Goal: Use online tool/utility

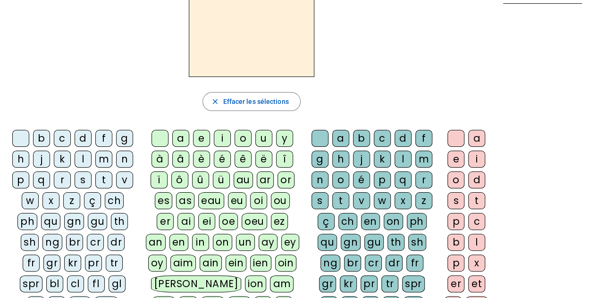
scroll to position [67, 0]
click at [95, 134] on div "f" at bounding box center [103, 137] width 17 height 17
click at [65, 214] on div "gn" at bounding box center [74, 220] width 20 height 17
click at [88, 283] on div "fl" at bounding box center [96, 283] width 17 height 17
click at [228, 201] on div "eu" at bounding box center [237, 200] width 18 height 17
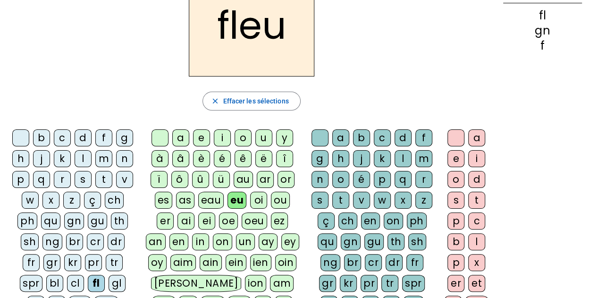
click at [227, 201] on div "eu" at bounding box center [236, 200] width 19 height 17
click at [419, 185] on div "r" at bounding box center [423, 179] width 17 height 17
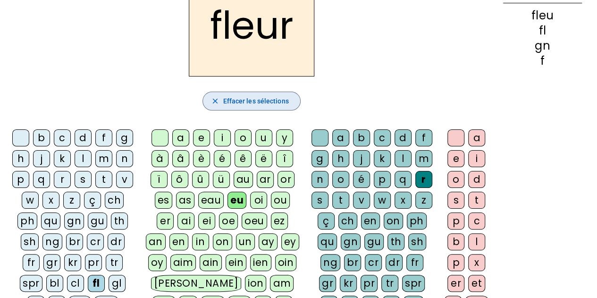
click at [259, 100] on span "Effacer les sélections" at bounding box center [256, 100] width 66 height 11
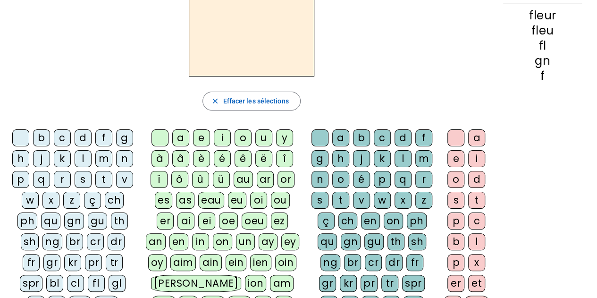
click at [79, 162] on div "l" at bounding box center [83, 158] width 17 height 17
click at [228, 205] on div "eu" at bounding box center [237, 200] width 18 height 17
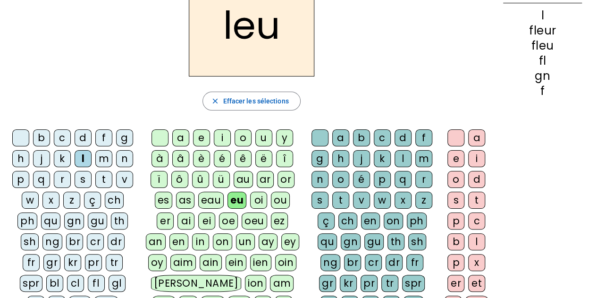
click at [421, 180] on div "r" at bounding box center [423, 179] width 17 height 17
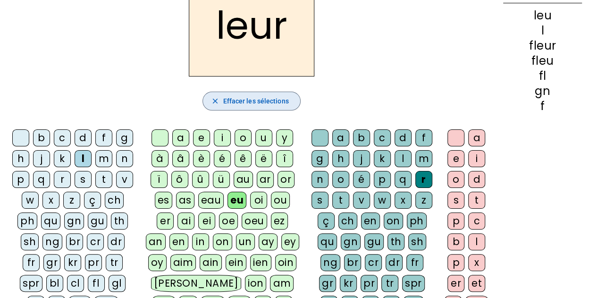
click at [245, 102] on span "Effacer les sélections" at bounding box center [256, 100] width 66 height 11
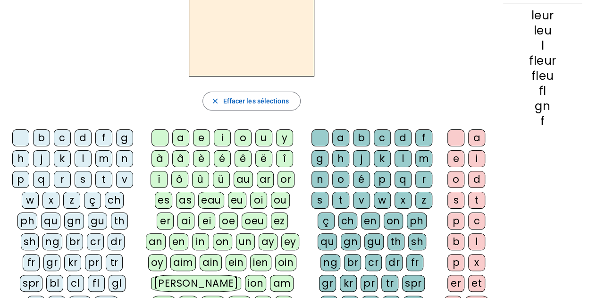
click at [19, 181] on div "p" at bounding box center [20, 179] width 17 height 17
click at [228, 203] on div "eu" at bounding box center [237, 200] width 18 height 17
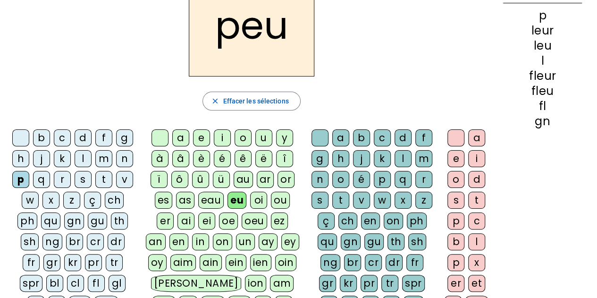
click at [421, 183] on div "r" at bounding box center [423, 179] width 17 height 17
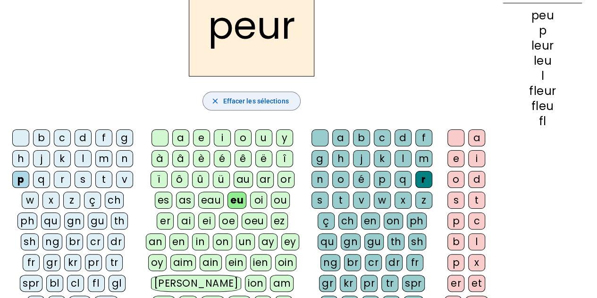
click at [240, 106] on span "Effacer les sélections" at bounding box center [256, 100] width 66 height 11
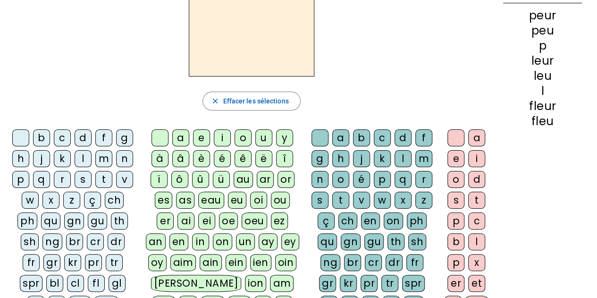
click at [109, 239] on div "dr" at bounding box center [116, 241] width 17 height 17
click at [23, 181] on div "p" at bounding box center [20, 179] width 17 height 17
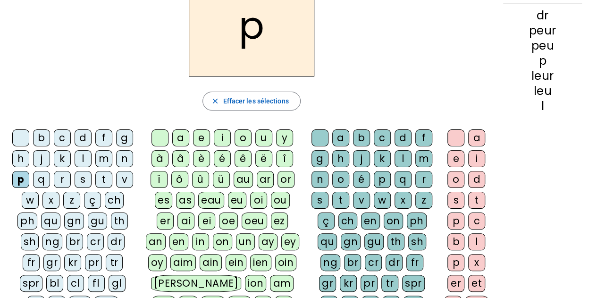
click at [22, 180] on div "p" at bounding box center [20, 179] width 17 height 17
click at [179, 142] on div "a" at bounding box center [180, 137] width 17 height 17
click at [179, 143] on div "a" at bounding box center [180, 137] width 17 height 17
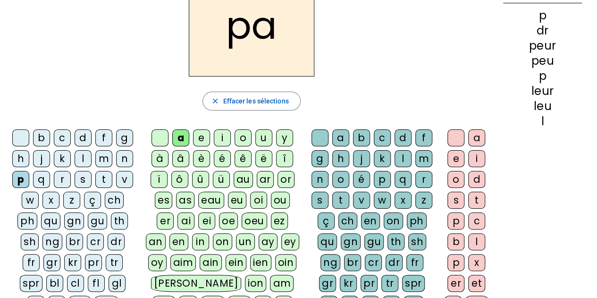
click at [422, 182] on div "r" at bounding box center [423, 179] width 17 height 17
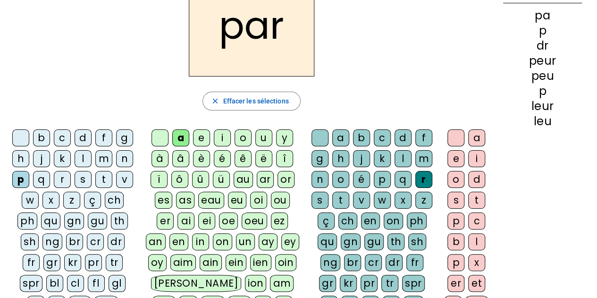
click at [220, 105] on span "button" at bounding box center [251, 101] width 97 height 23
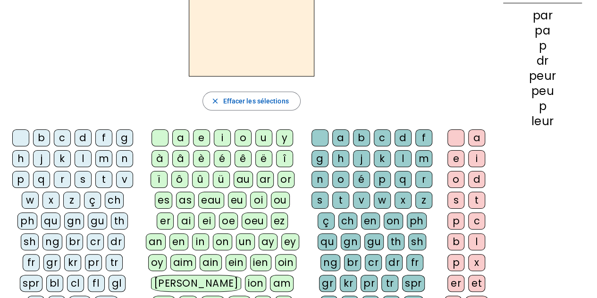
click at [80, 142] on div "d" at bounding box center [83, 137] width 17 height 17
click at [80, 141] on div "d" at bounding box center [83, 137] width 17 height 17
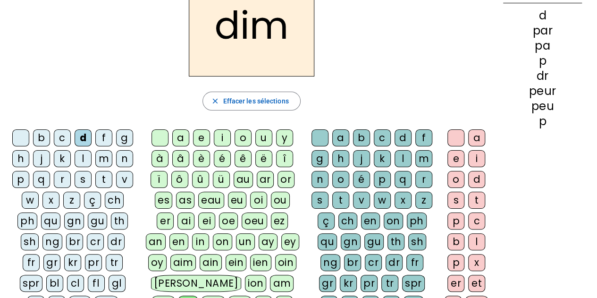
drag, startPoint x: 251, startPoint y: 297, endPoint x: 496, endPoint y: 63, distance: 339.0
click at [496, 63] on div "history Précédents d par pa p dr peur peu p" at bounding box center [542, 181] width 94 height 413
click at [263, 135] on div "u" at bounding box center [263, 137] width 17 height 17
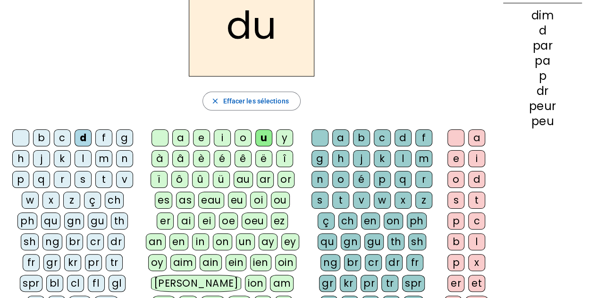
click at [423, 182] on div "r" at bounding box center [423, 179] width 17 height 17
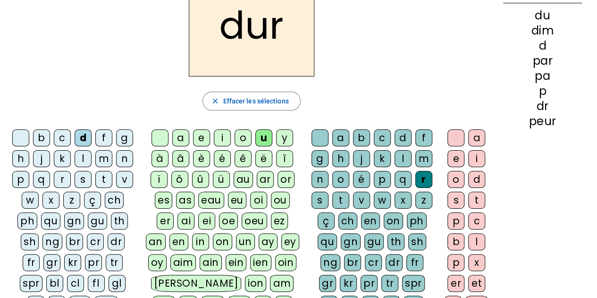
click at [240, 102] on span "Effacer les sélections" at bounding box center [256, 100] width 66 height 11
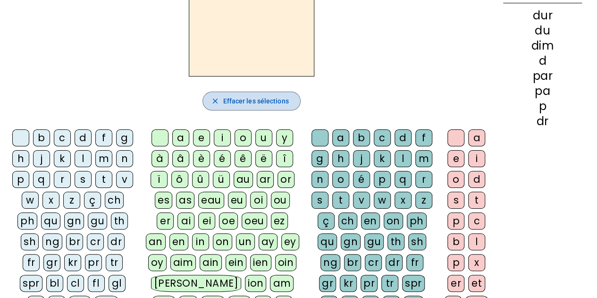
click at [240, 99] on span "Effacer les sélections" at bounding box center [256, 100] width 66 height 11
